Goal: Browse casually: Explore the website without a specific task or goal

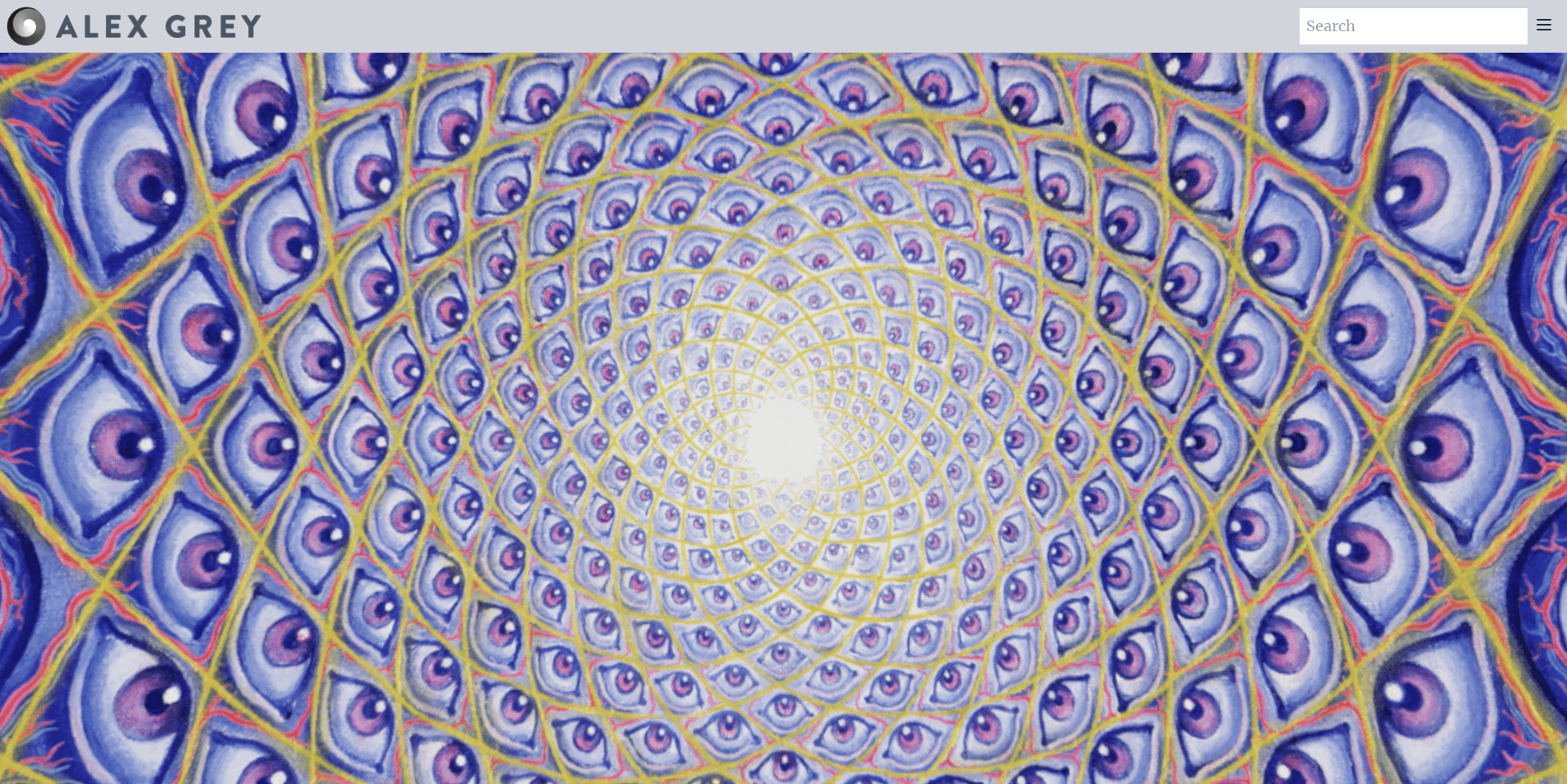
click at [1540, 21] on icon at bounding box center [1544, 24] width 20 height 20
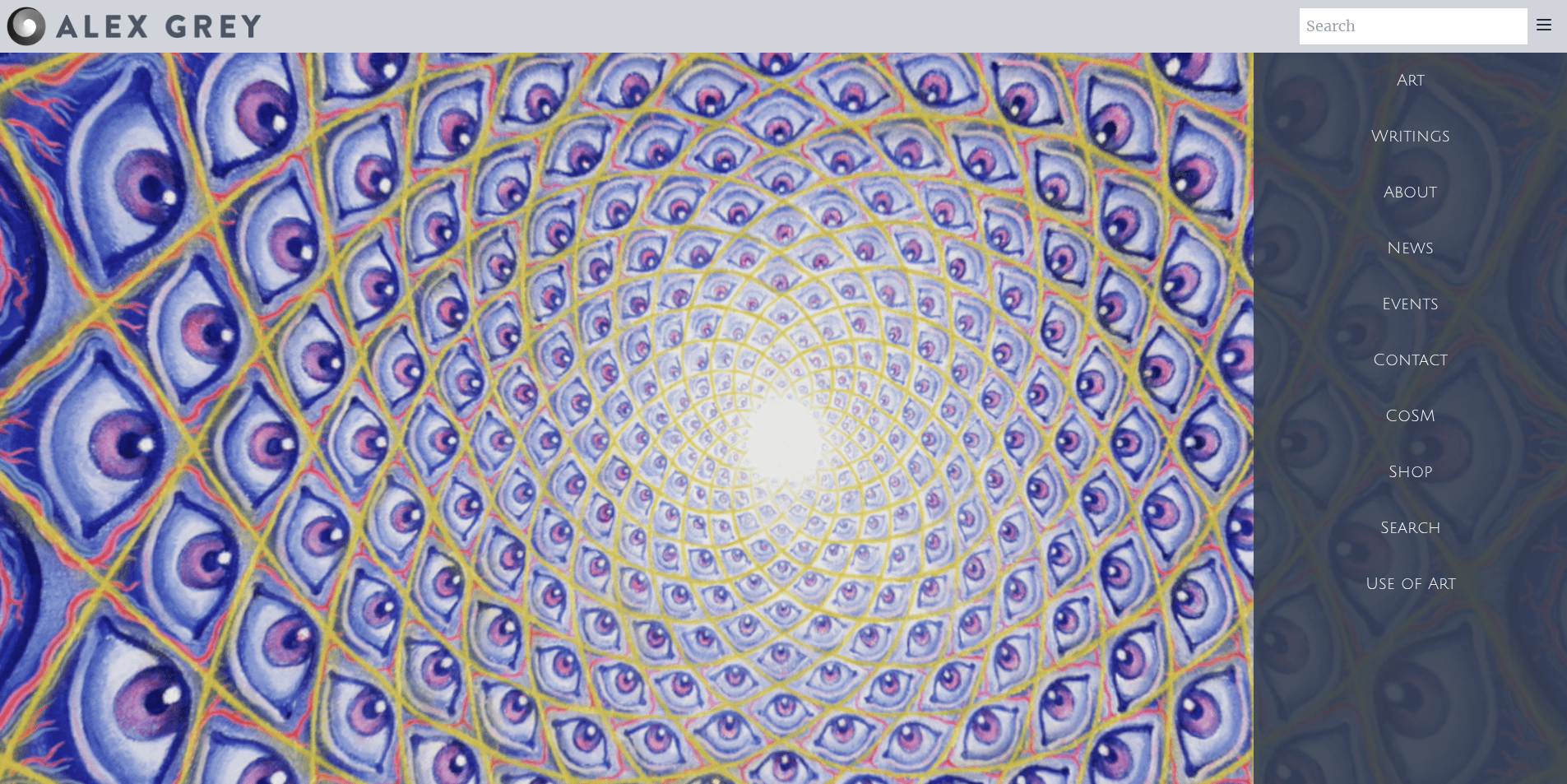
click at [1418, 465] on div "Shop" at bounding box center [1410, 472] width 313 height 56
click at [1426, 467] on div "Shop" at bounding box center [1410, 472] width 313 height 56
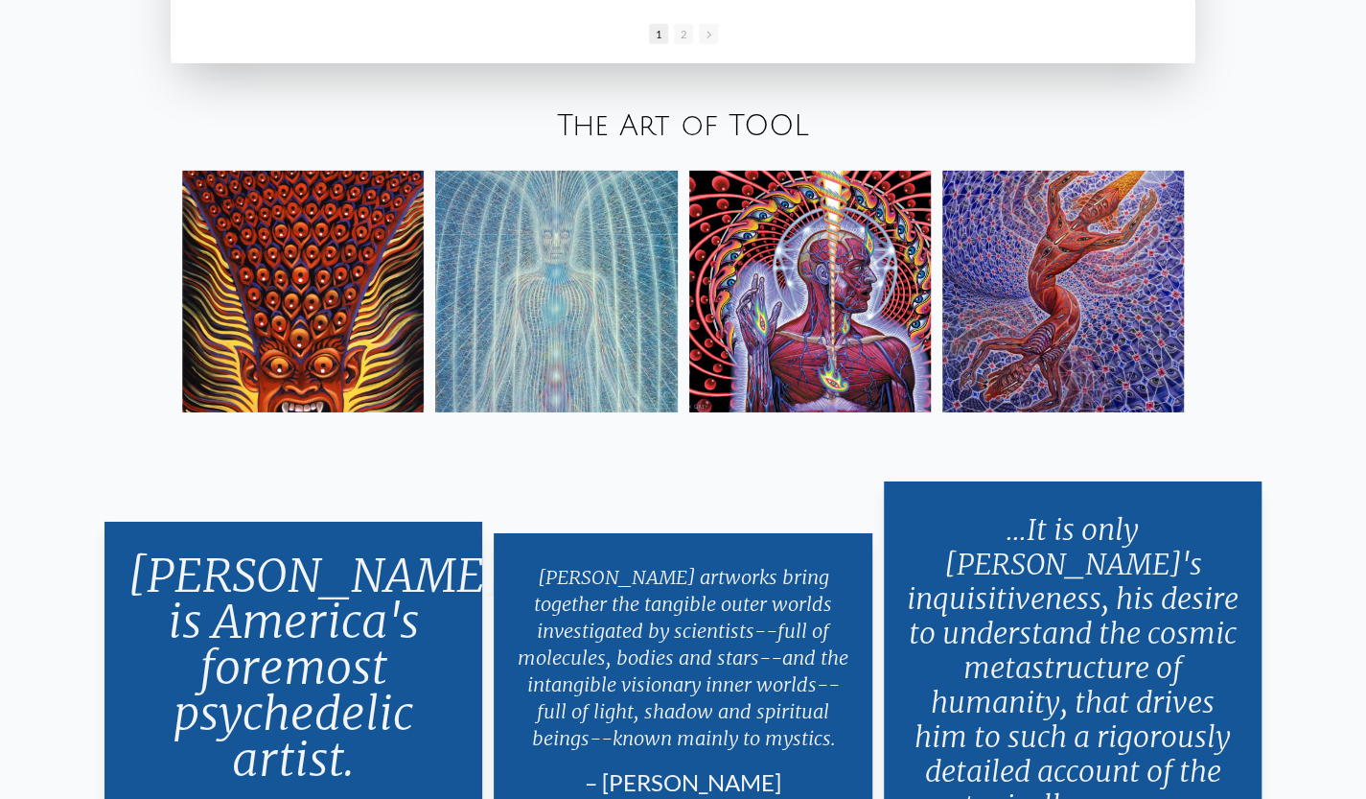
scroll to position [3365, 0]
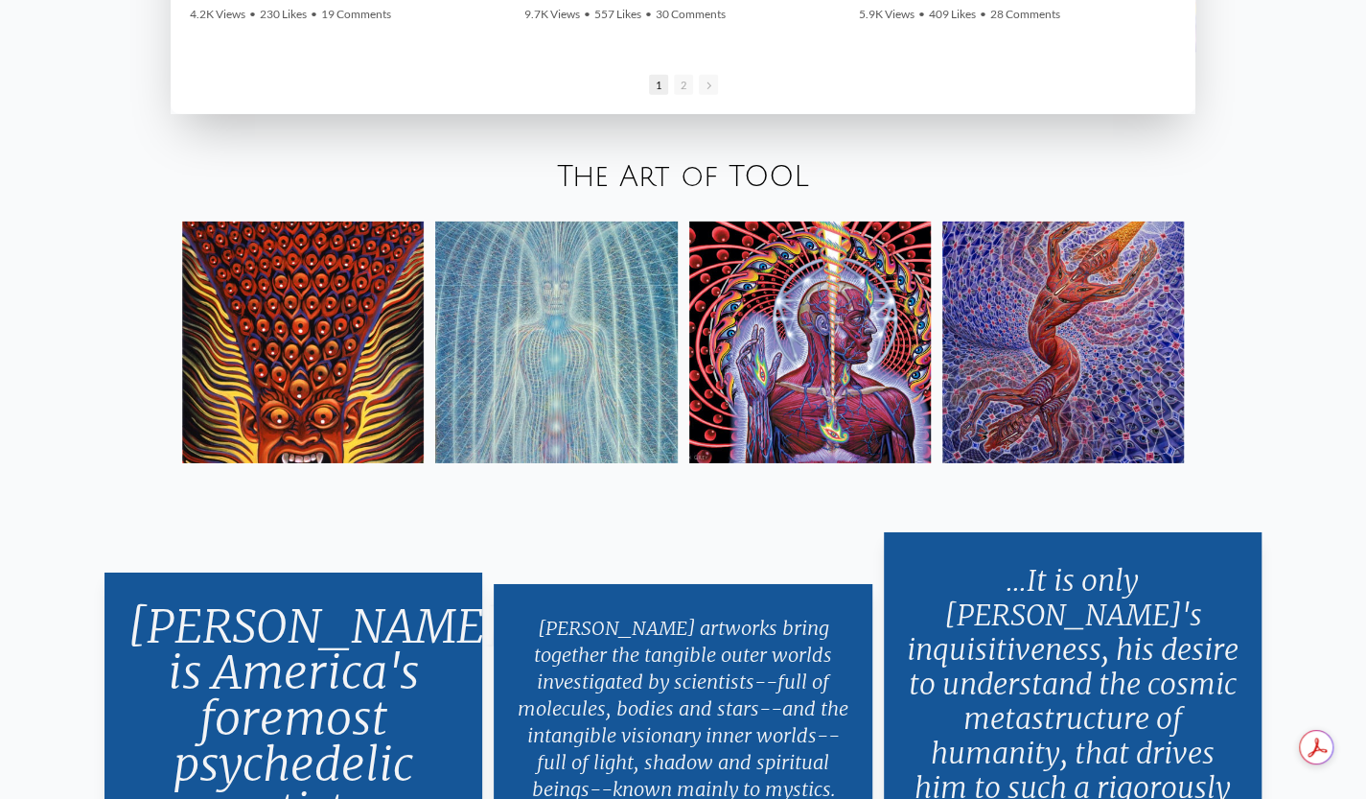
click at [371, 375] on img at bounding box center [303, 342] width 242 height 242
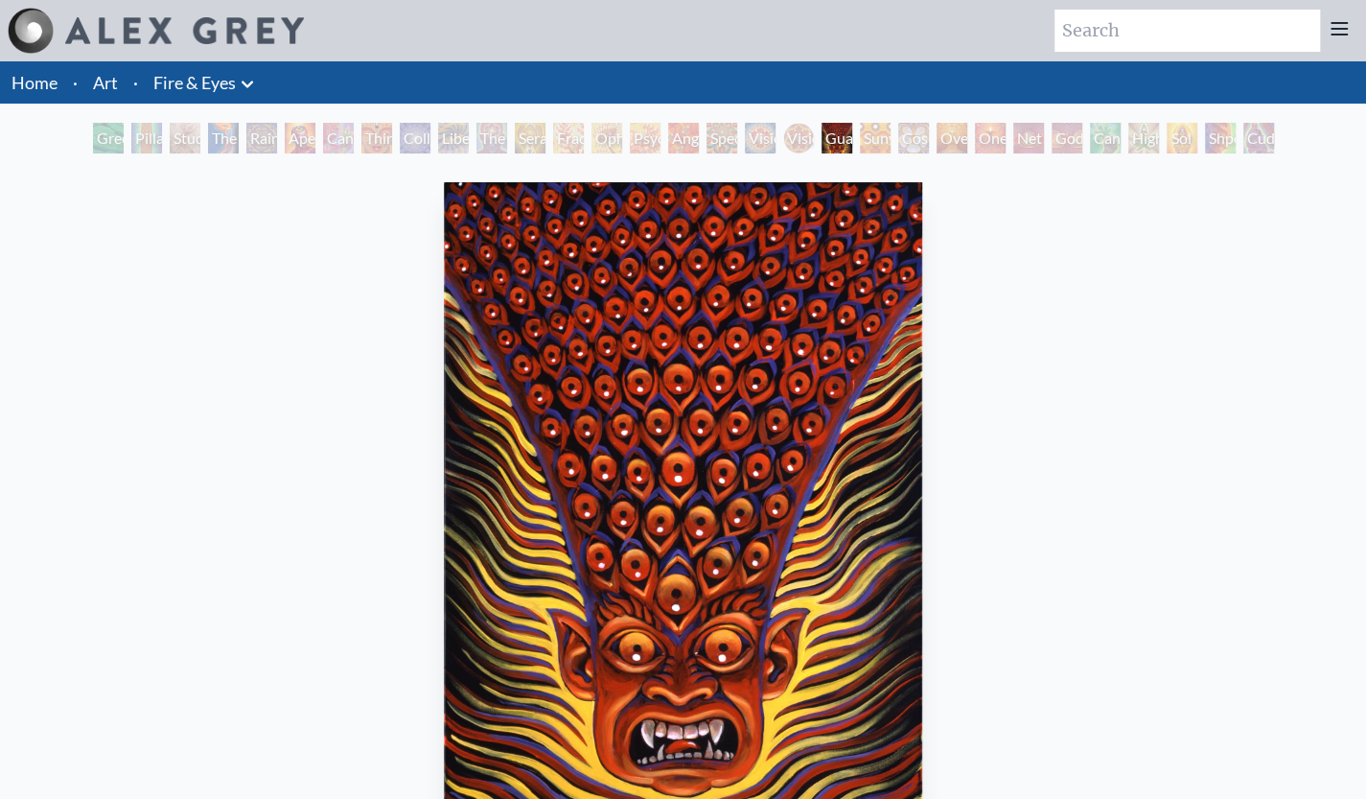
click at [104, 133] on div "Green Hand" at bounding box center [108, 138] width 31 height 31
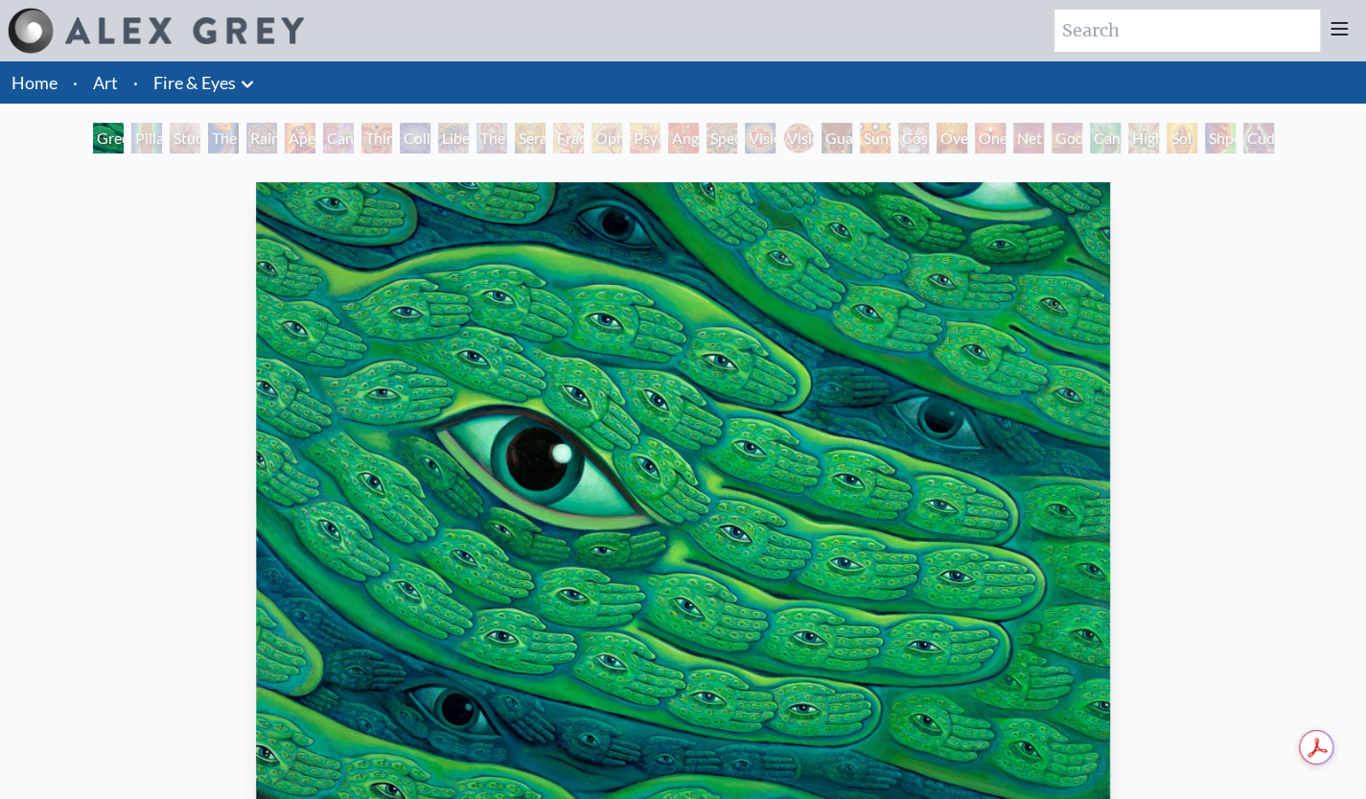
click at [176, 134] on div "Study for the Great Turn" at bounding box center [185, 138] width 31 height 31
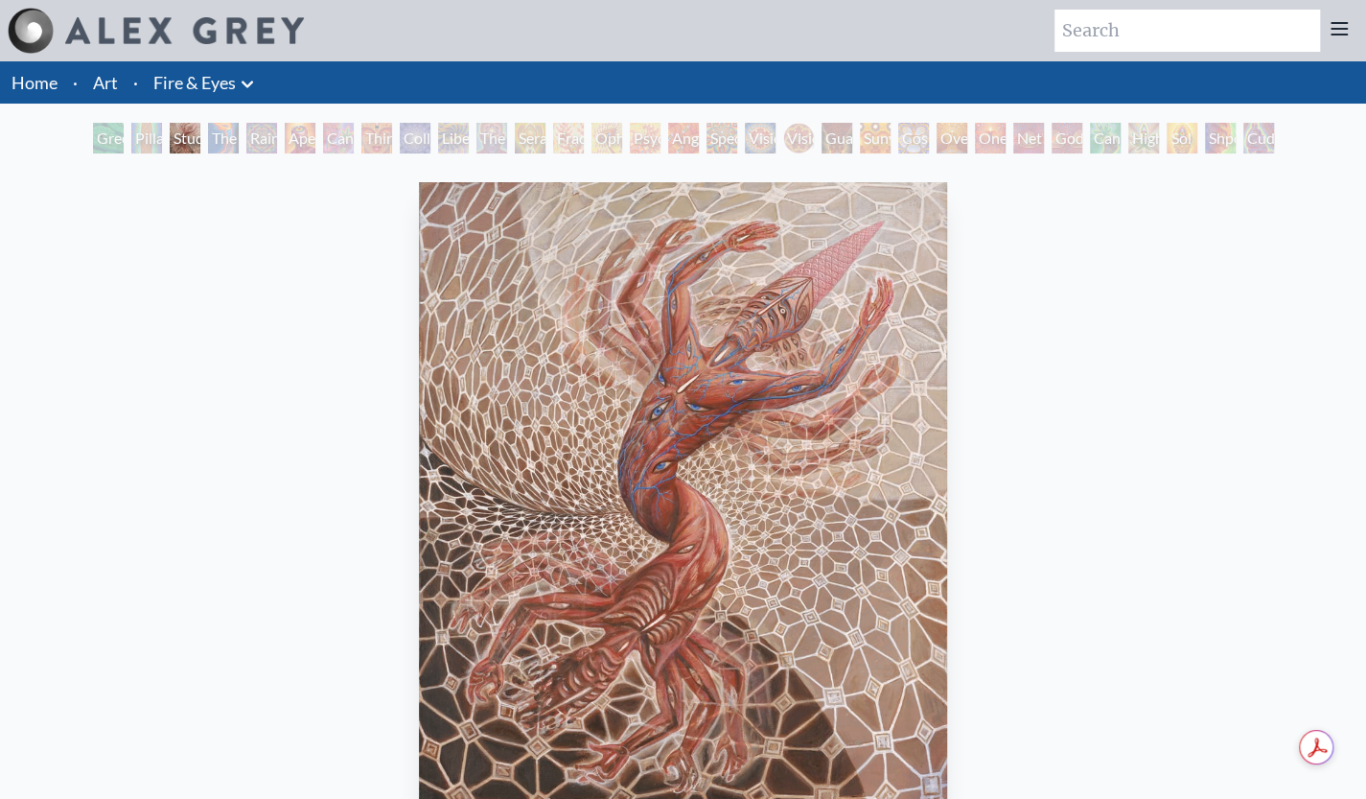
click at [230, 137] on div "The Torch" at bounding box center [223, 138] width 31 height 31
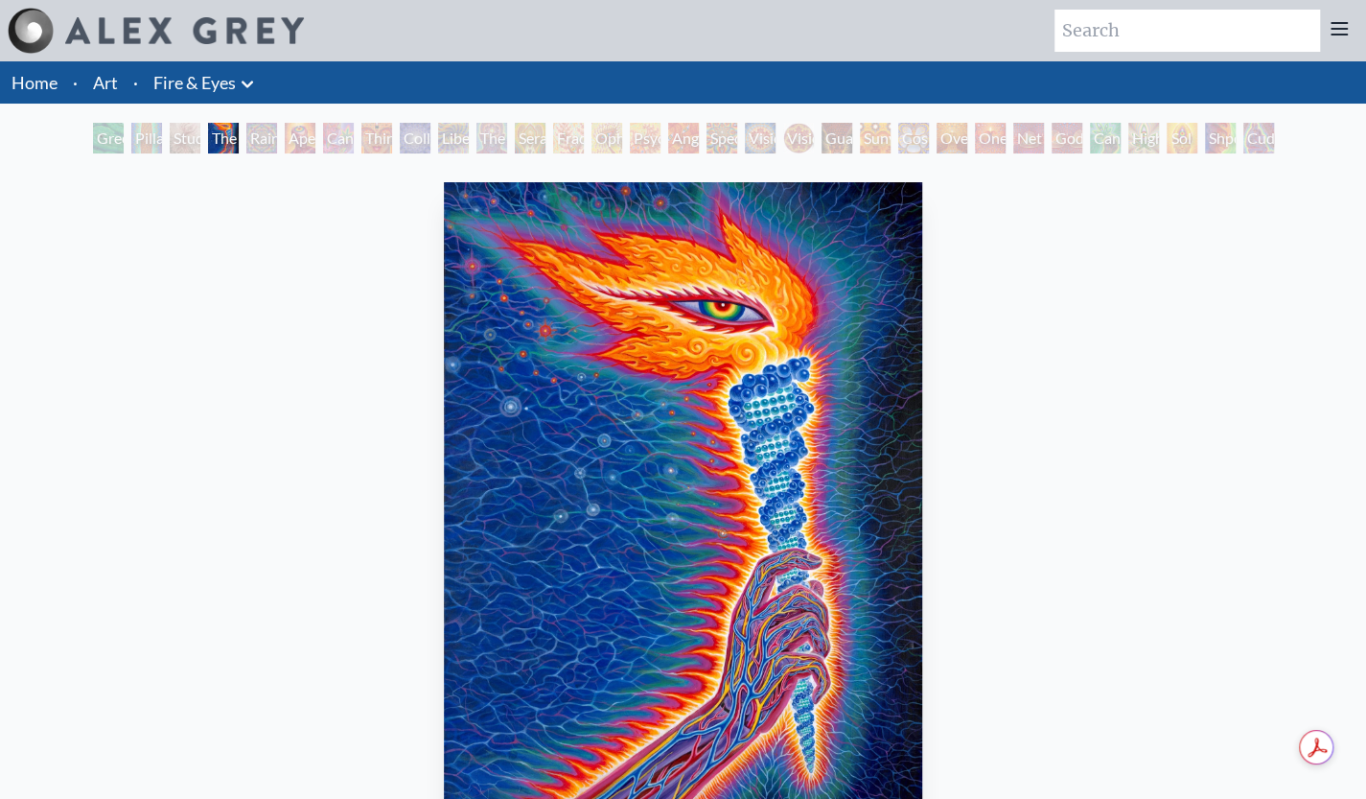
click at [277, 137] on div "Rainbow Eye Ripple" at bounding box center [261, 138] width 31 height 31
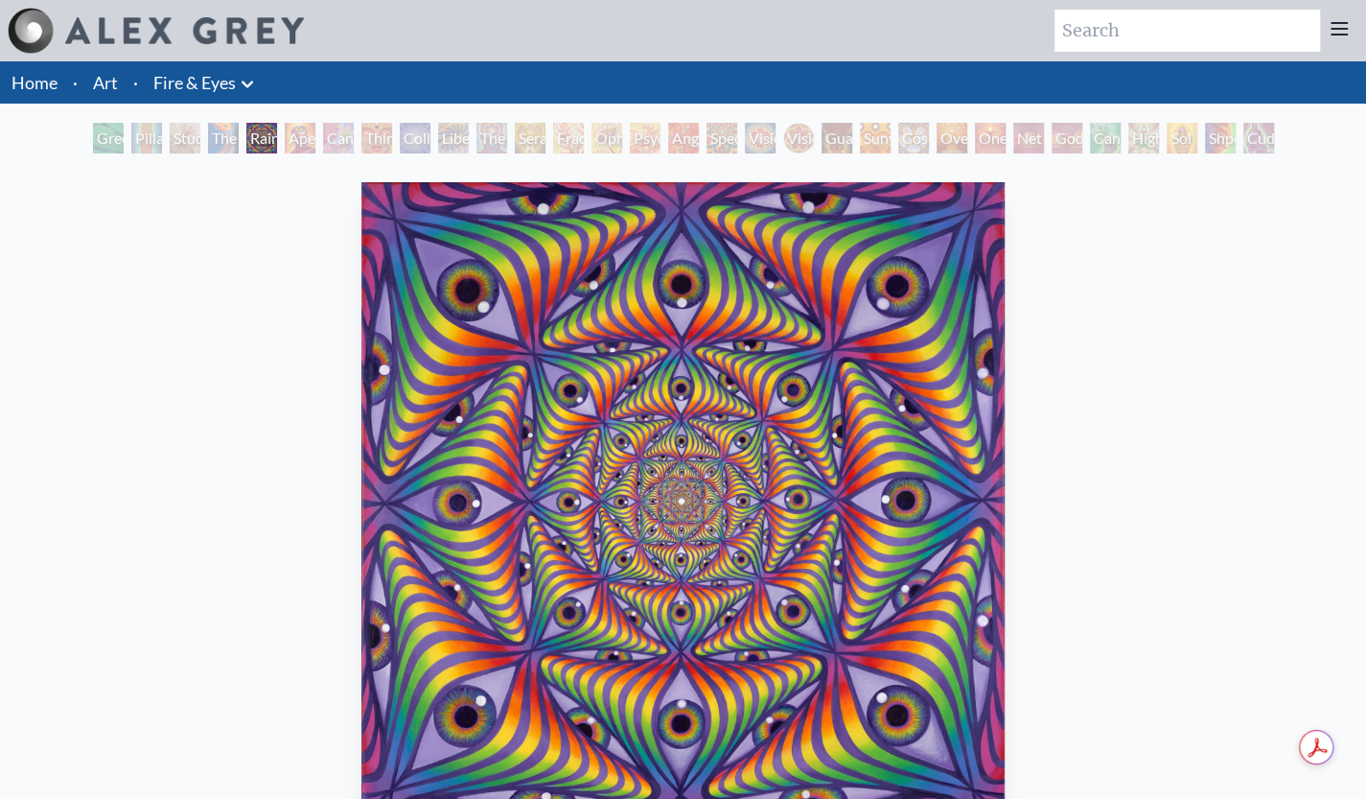
click at [346, 137] on div "Cannabis Sutra" at bounding box center [338, 138] width 31 height 31
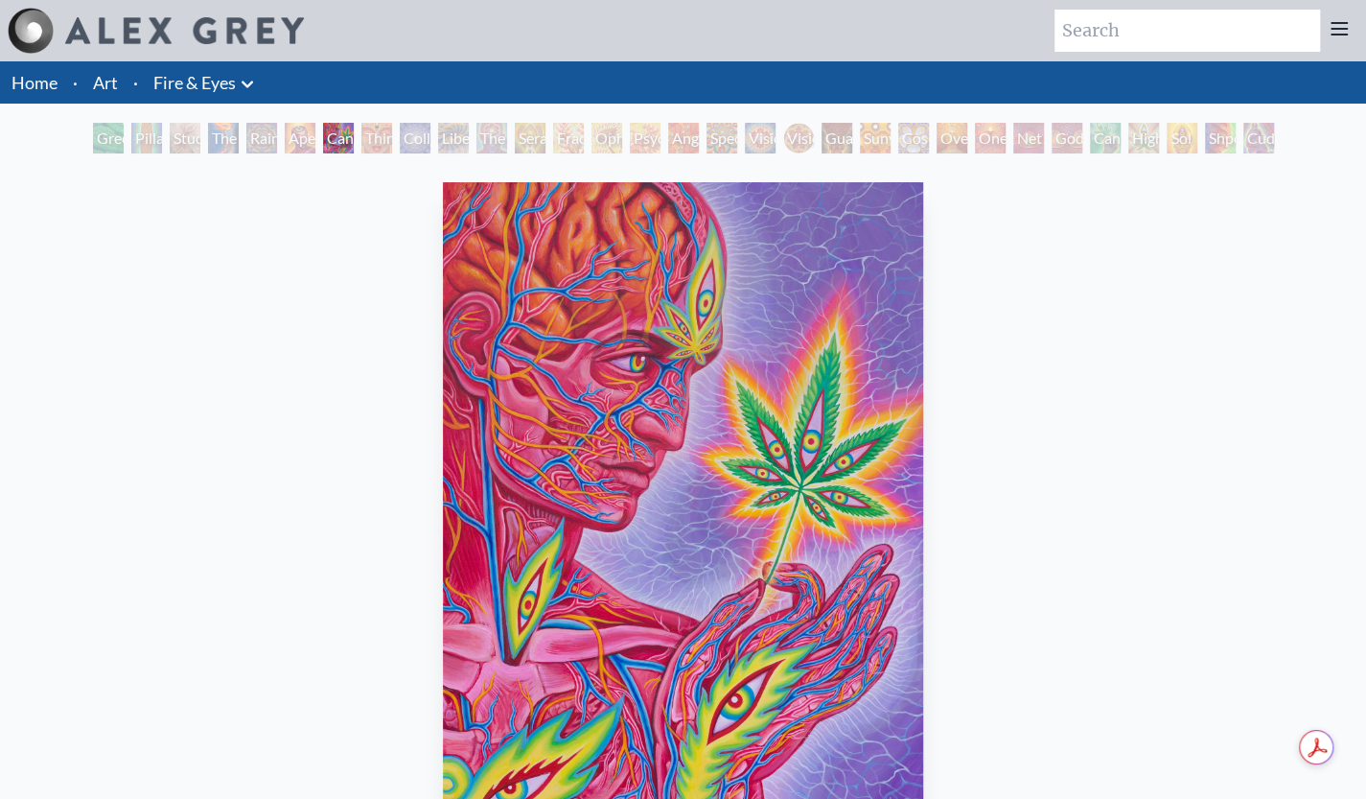
click at [420, 137] on div "Collective Vision" at bounding box center [415, 138] width 31 height 31
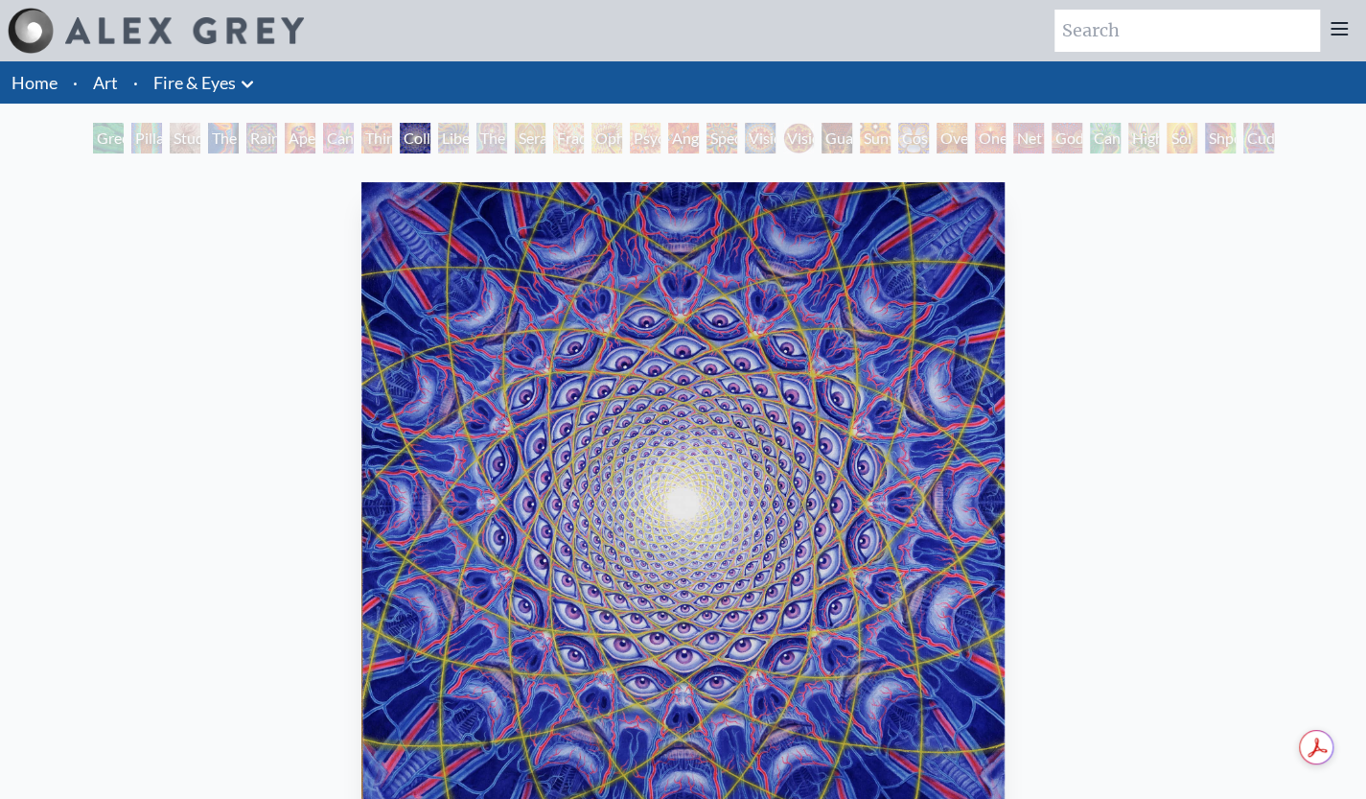
click at [497, 138] on div "The Seer" at bounding box center [491, 138] width 31 height 31
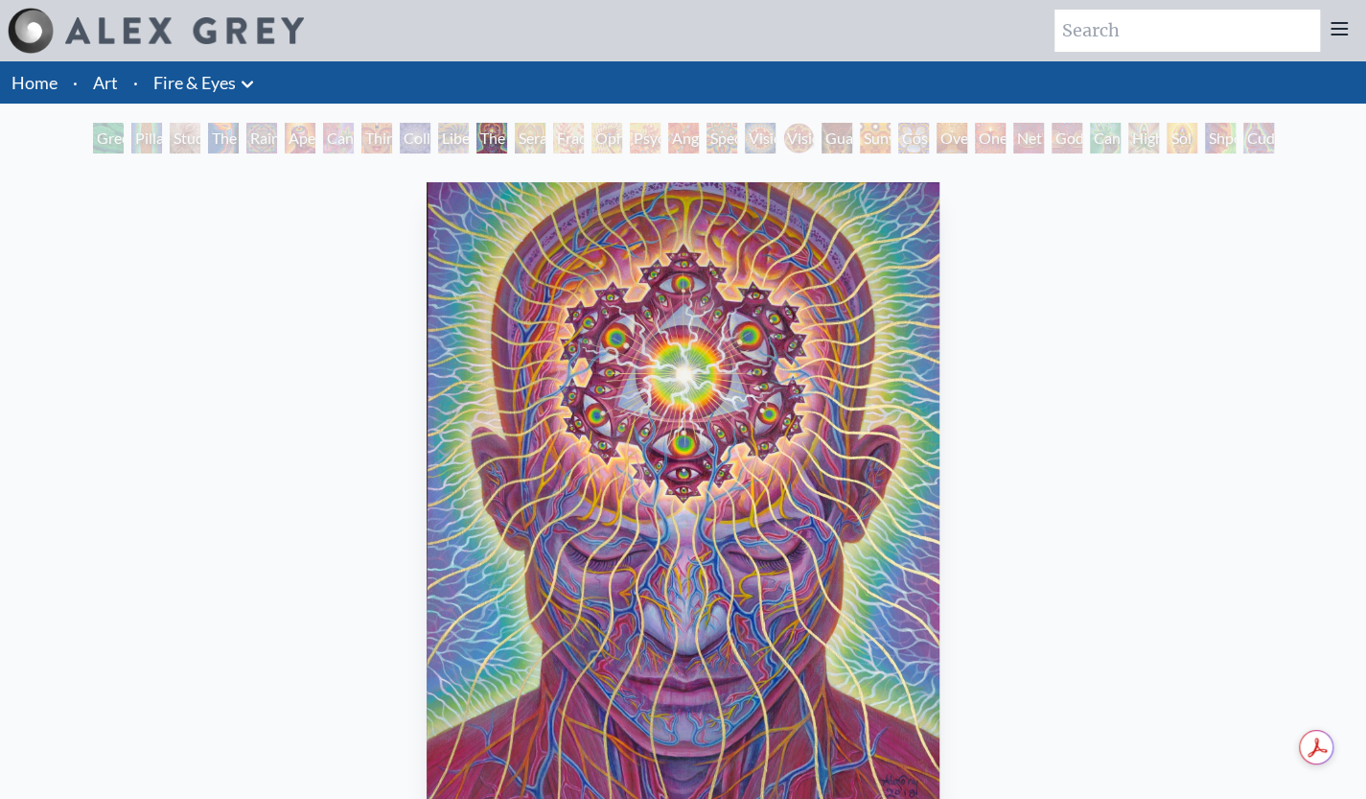
click at [543, 138] on div "Seraphic Transport Docking on the Third Eye" at bounding box center [530, 138] width 31 height 31
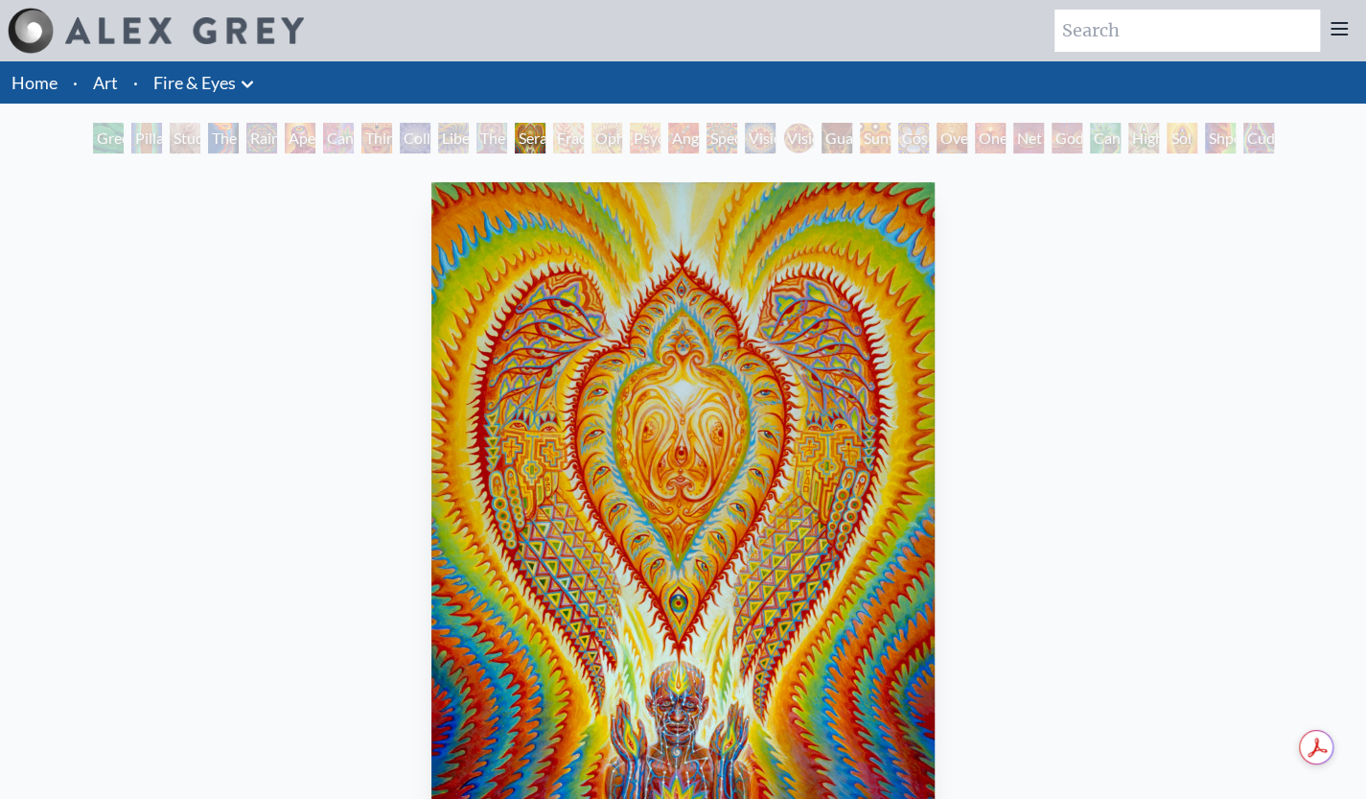
click at [764, 127] on div "Vision Crystal" at bounding box center [760, 138] width 31 height 31
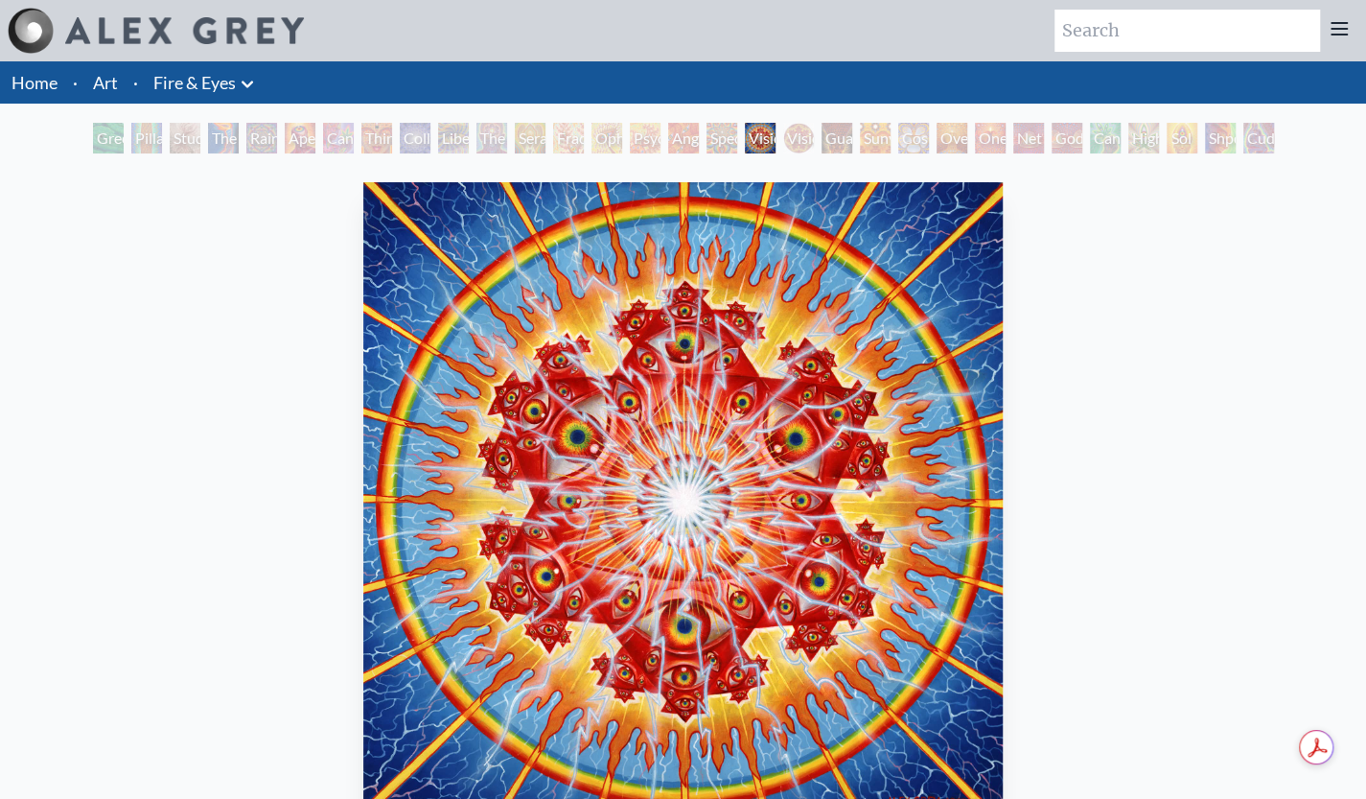
click at [847, 130] on div "Guardian of Infinite Vision" at bounding box center [837, 138] width 31 height 31
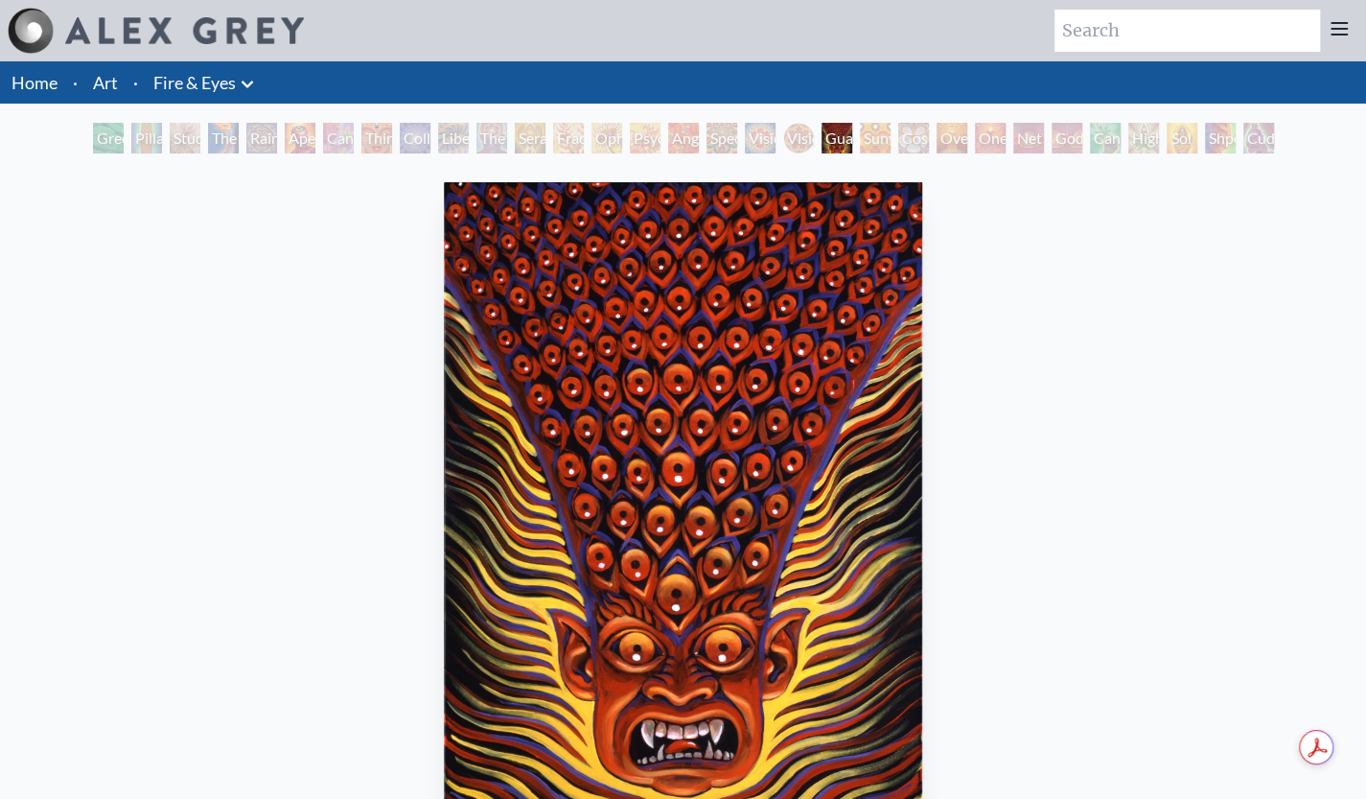
click at [945, 136] on div "Oversoul" at bounding box center [952, 138] width 31 height 31
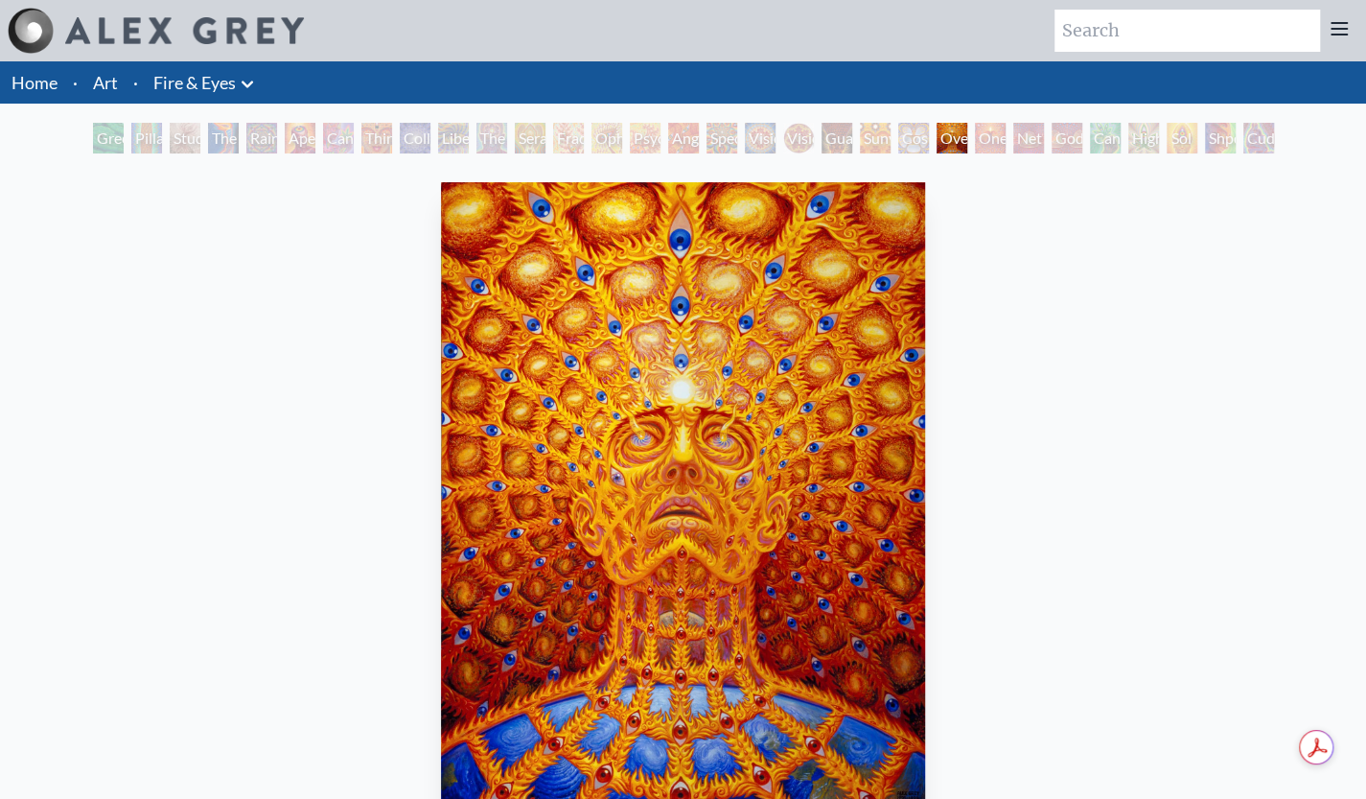
click at [898, 137] on div "Cosmic Elf" at bounding box center [913, 138] width 31 height 31
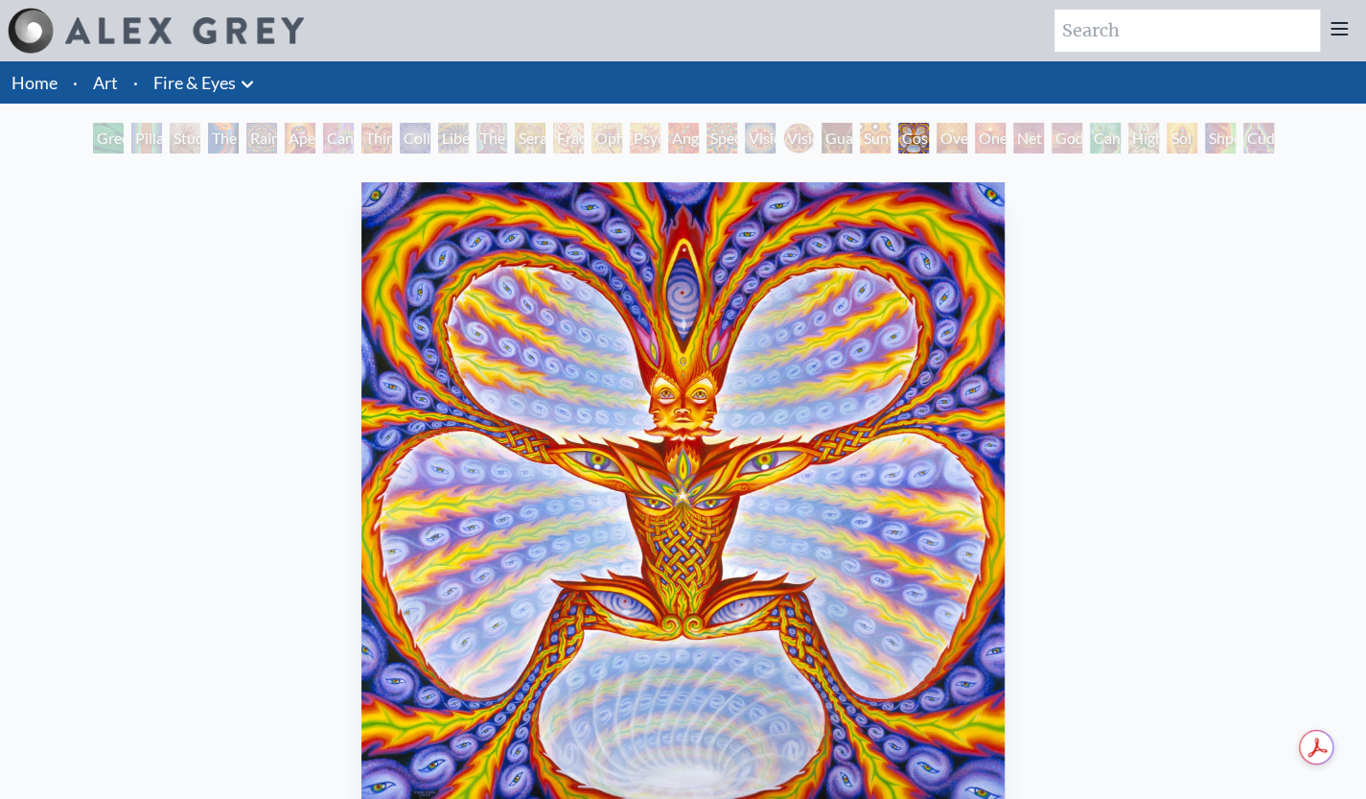
click at [860, 137] on div "Sunyata" at bounding box center [875, 138] width 31 height 31
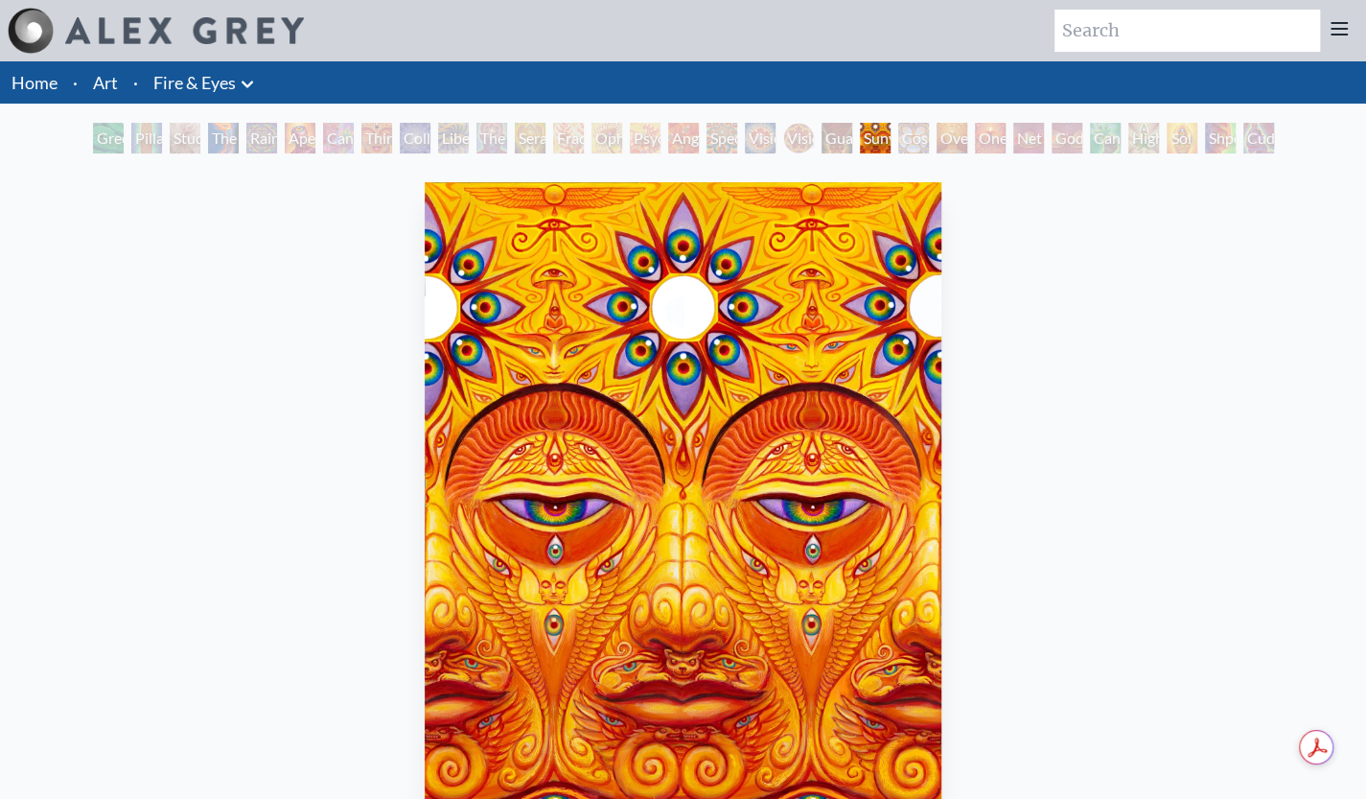
click at [1003, 137] on div "One" at bounding box center [990, 138] width 31 height 31
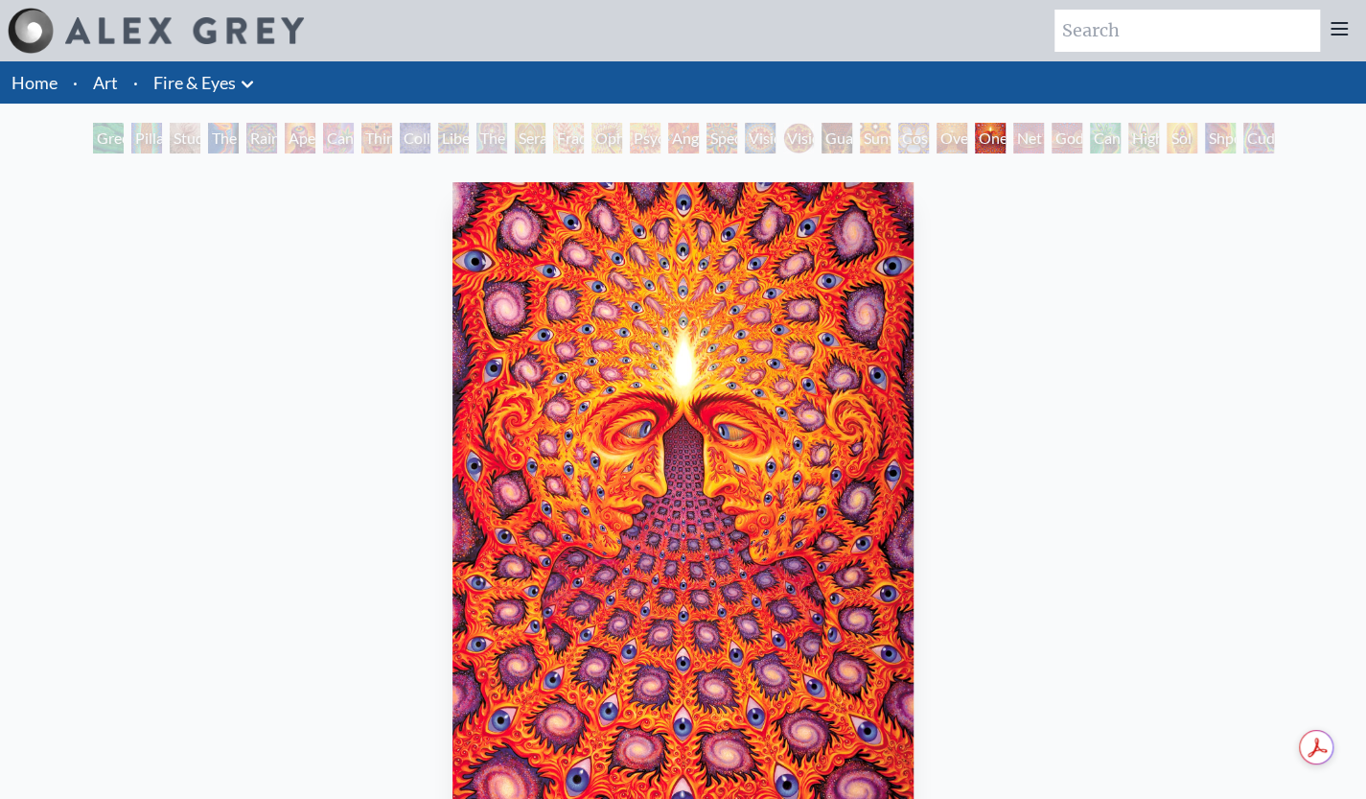
click at [1037, 137] on div "Net of Being" at bounding box center [1028, 138] width 31 height 31
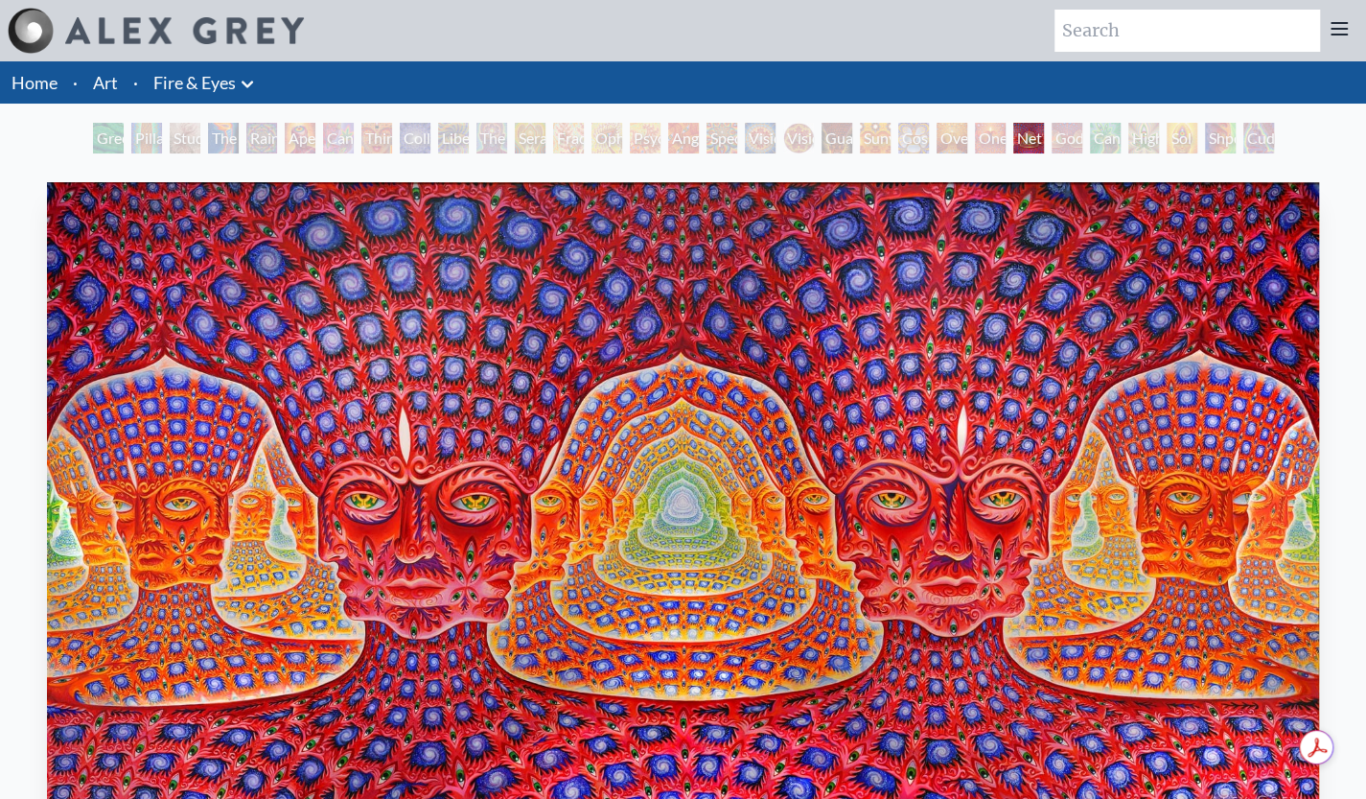
click at [1082, 141] on div "Godself" at bounding box center [1067, 138] width 31 height 31
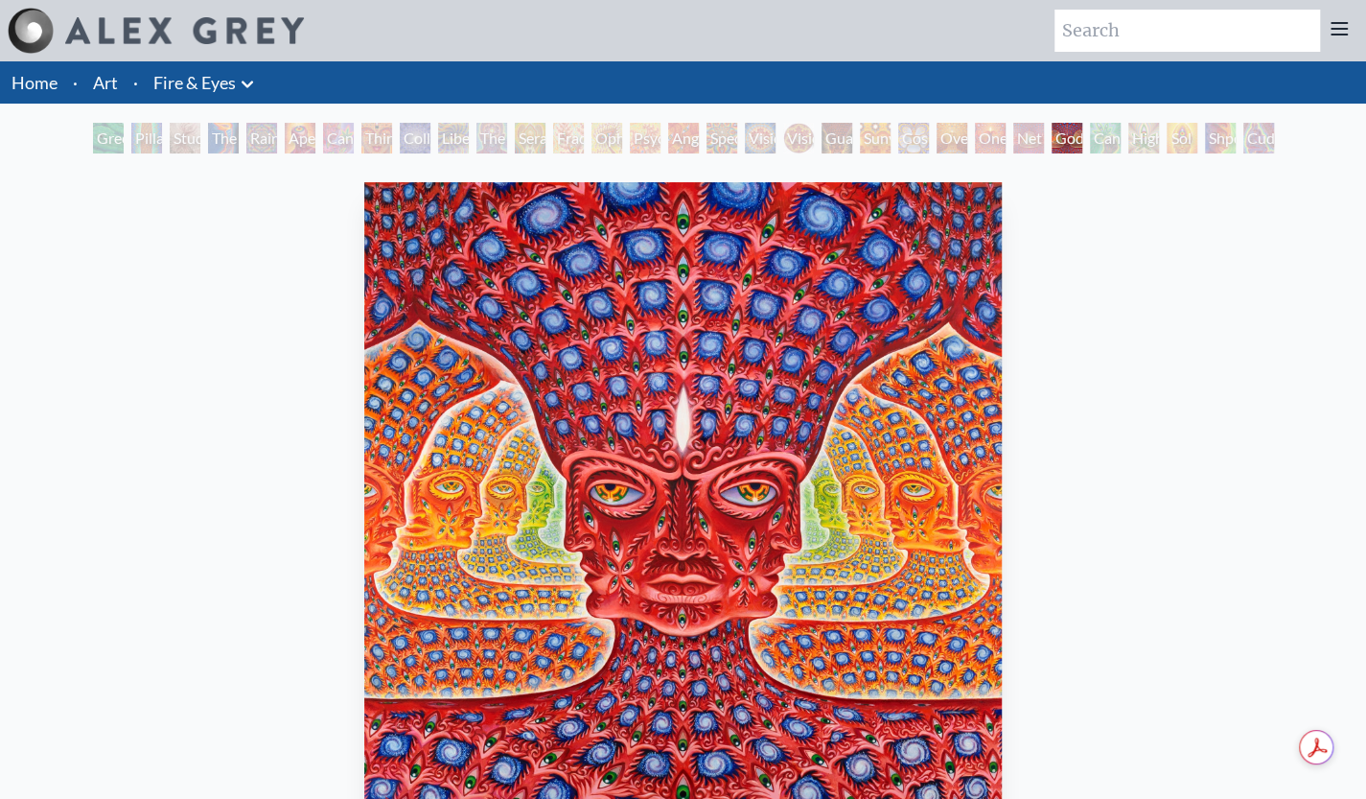
click at [1121, 143] on div "Cannafist" at bounding box center [1105, 138] width 31 height 31
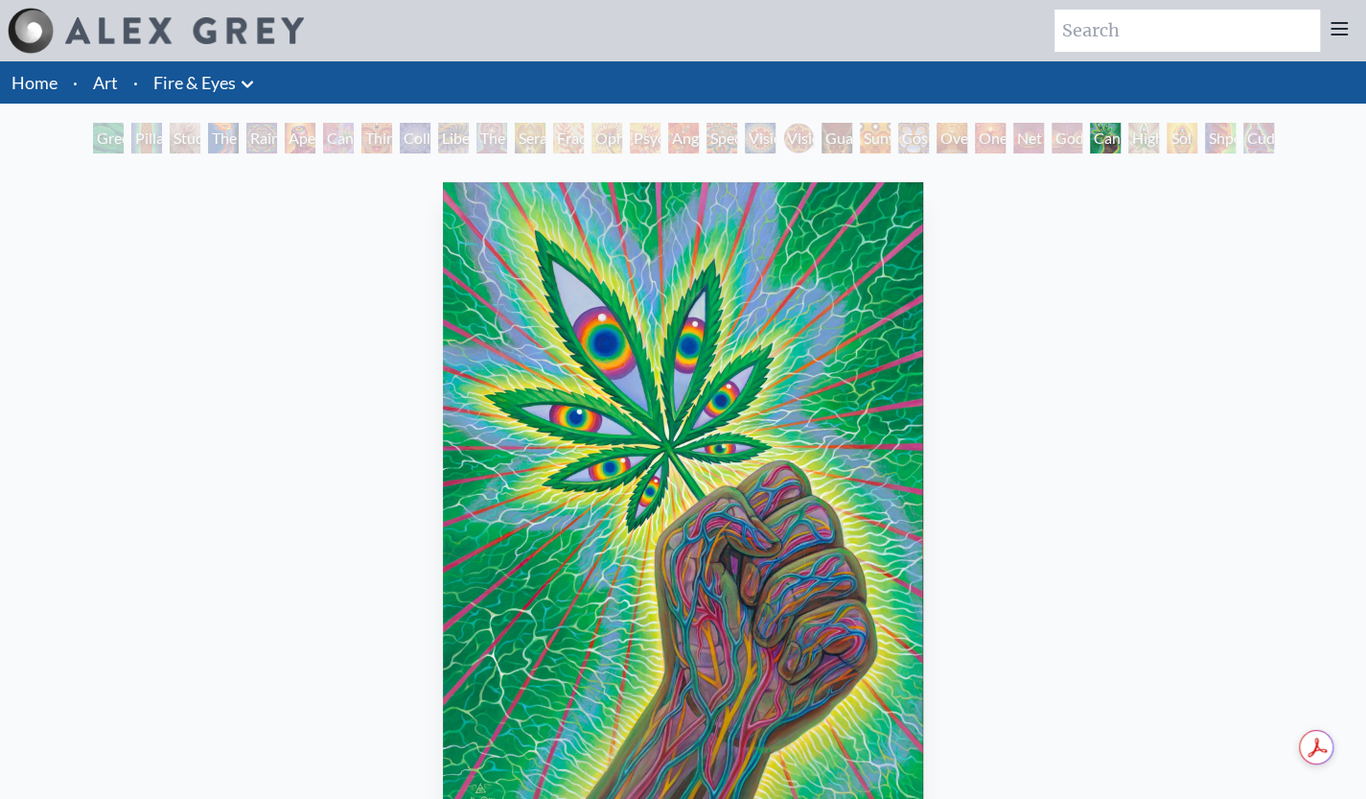
click at [1167, 144] on div "Sol Invictus" at bounding box center [1182, 138] width 31 height 31
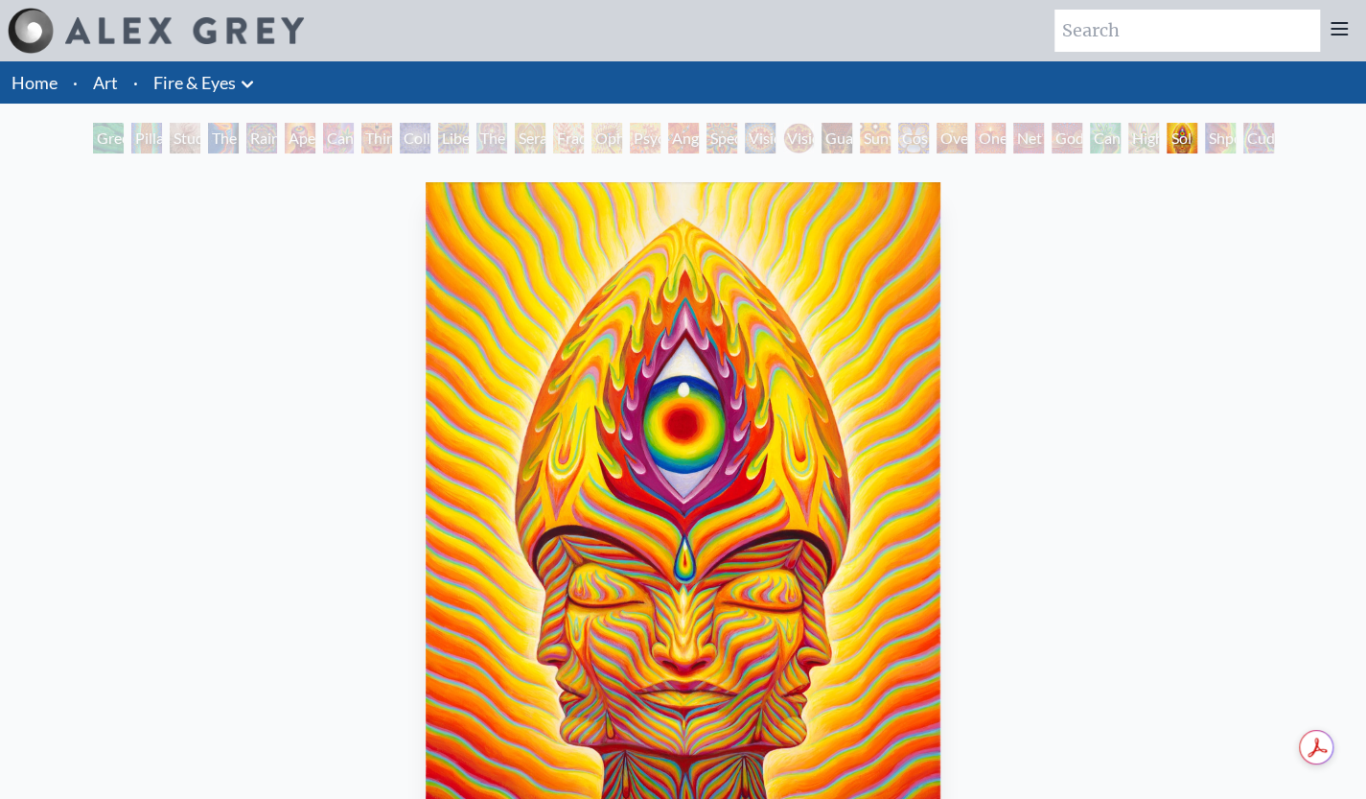
click at [1236, 147] on div "Shpongled" at bounding box center [1220, 138] width 31 height 31
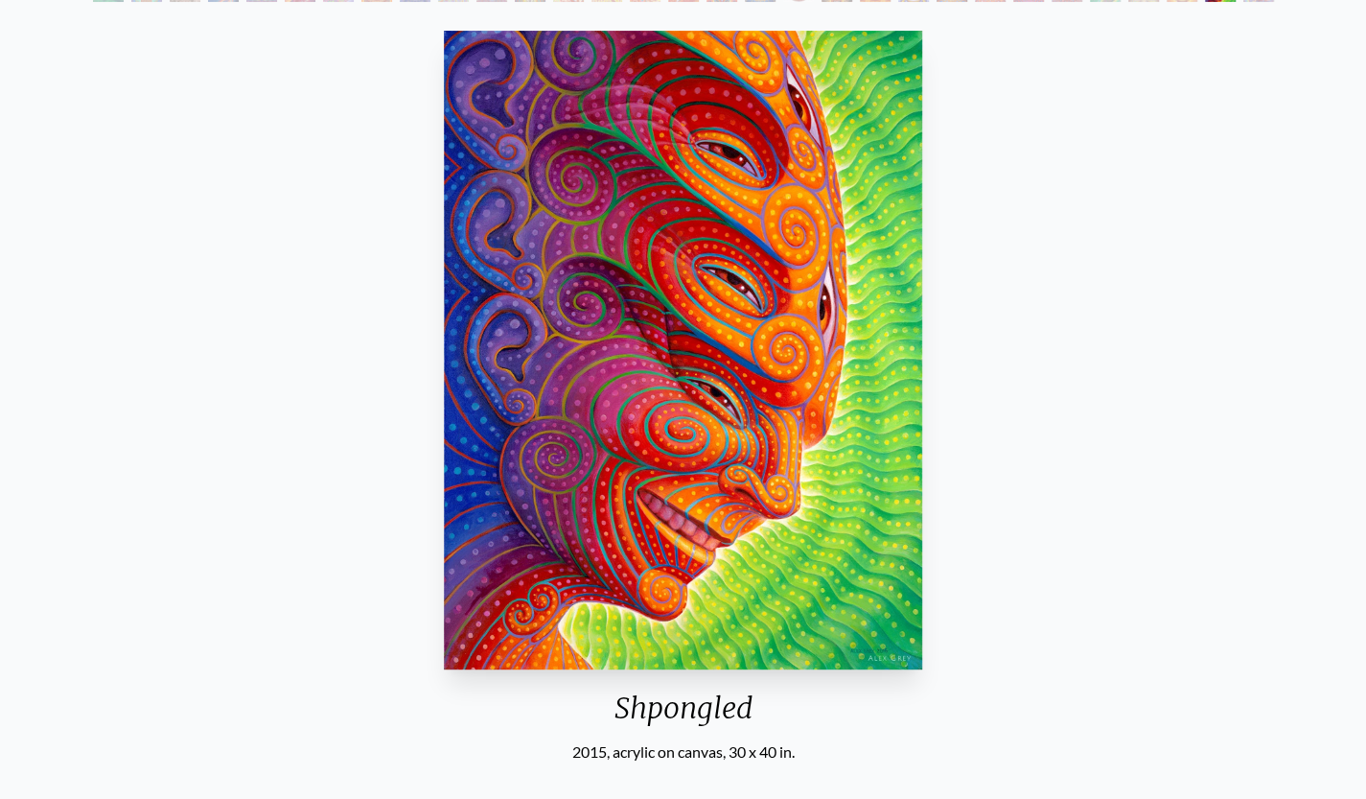
scroll to position [39, 0]
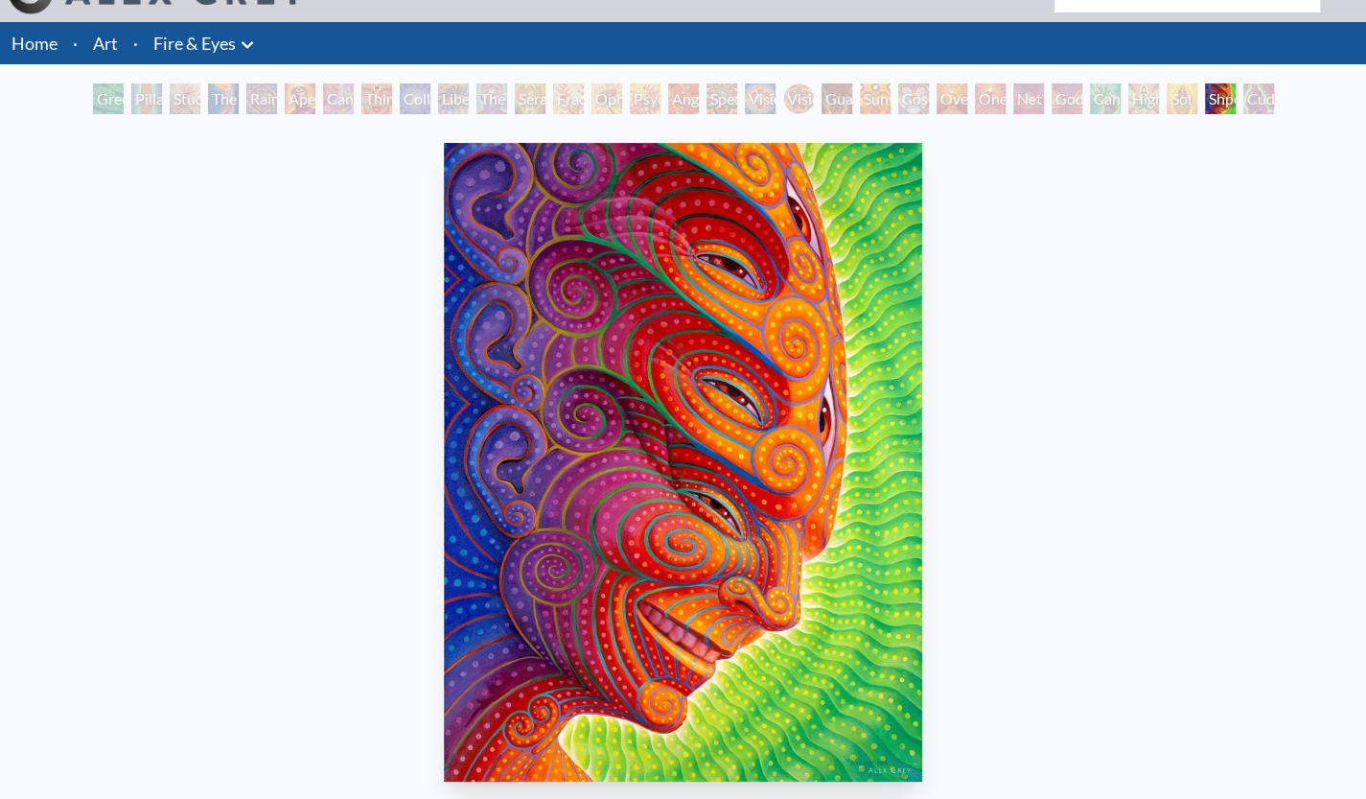
click at [1269, 100] on div "Cuddle" at bounding box center [1258, 98] width 31 height 31
